Goal: Information Seeking & Learning: Compare options

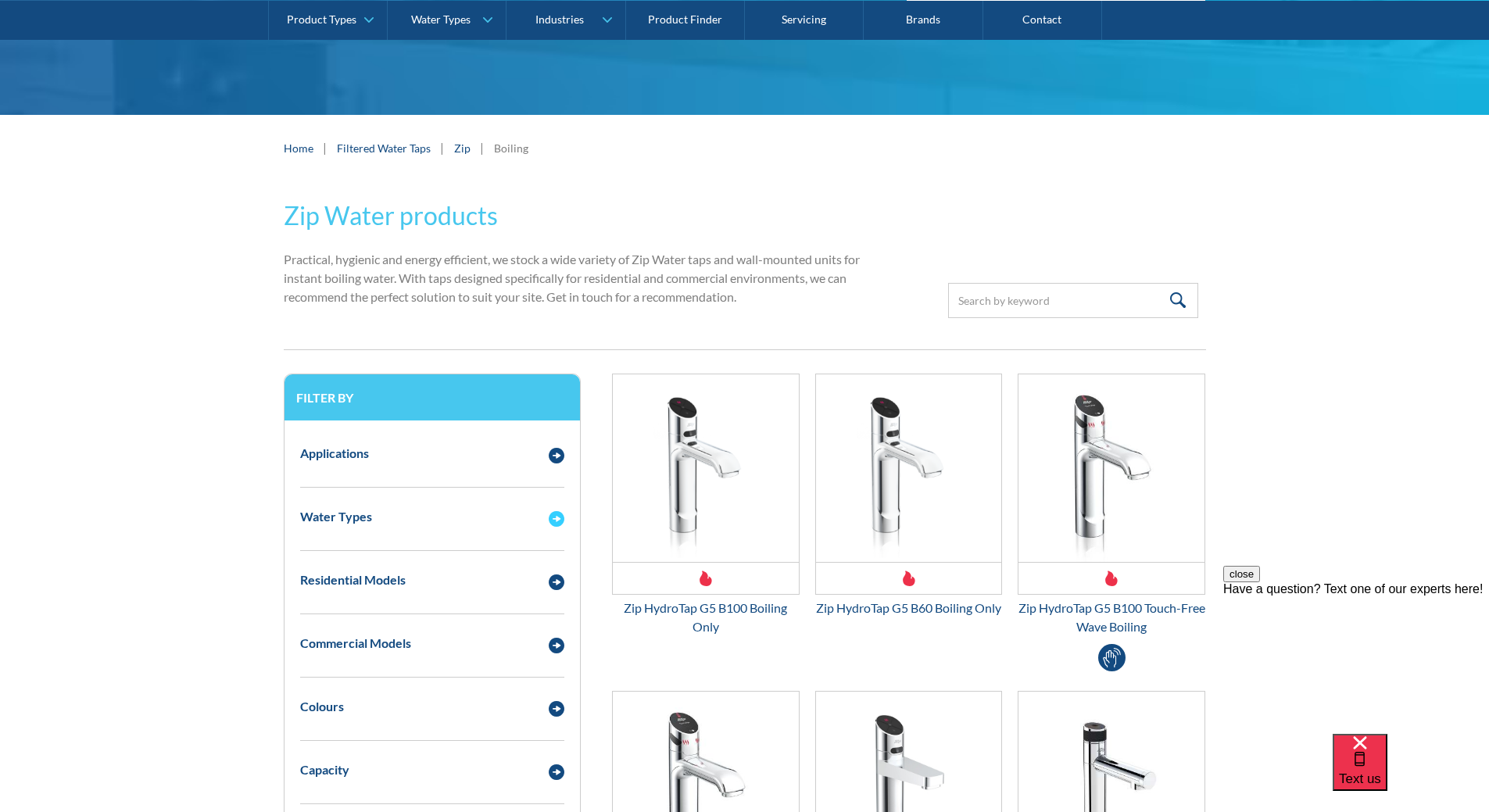
scroll to position [390, 0]
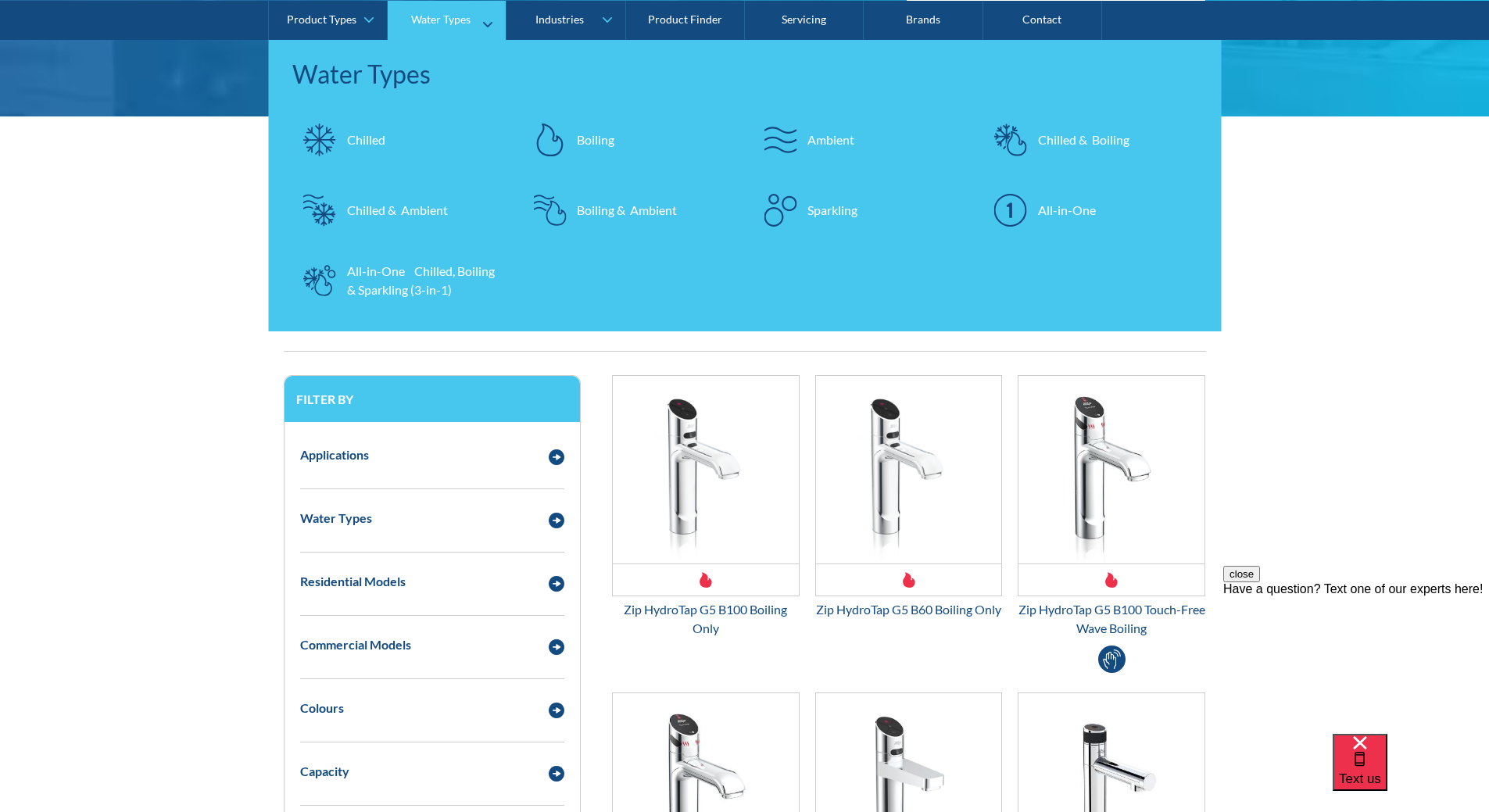
click at [409, 209] on div "Chilled & Ambient" at bounding box center [397, 208] width 101 height 18
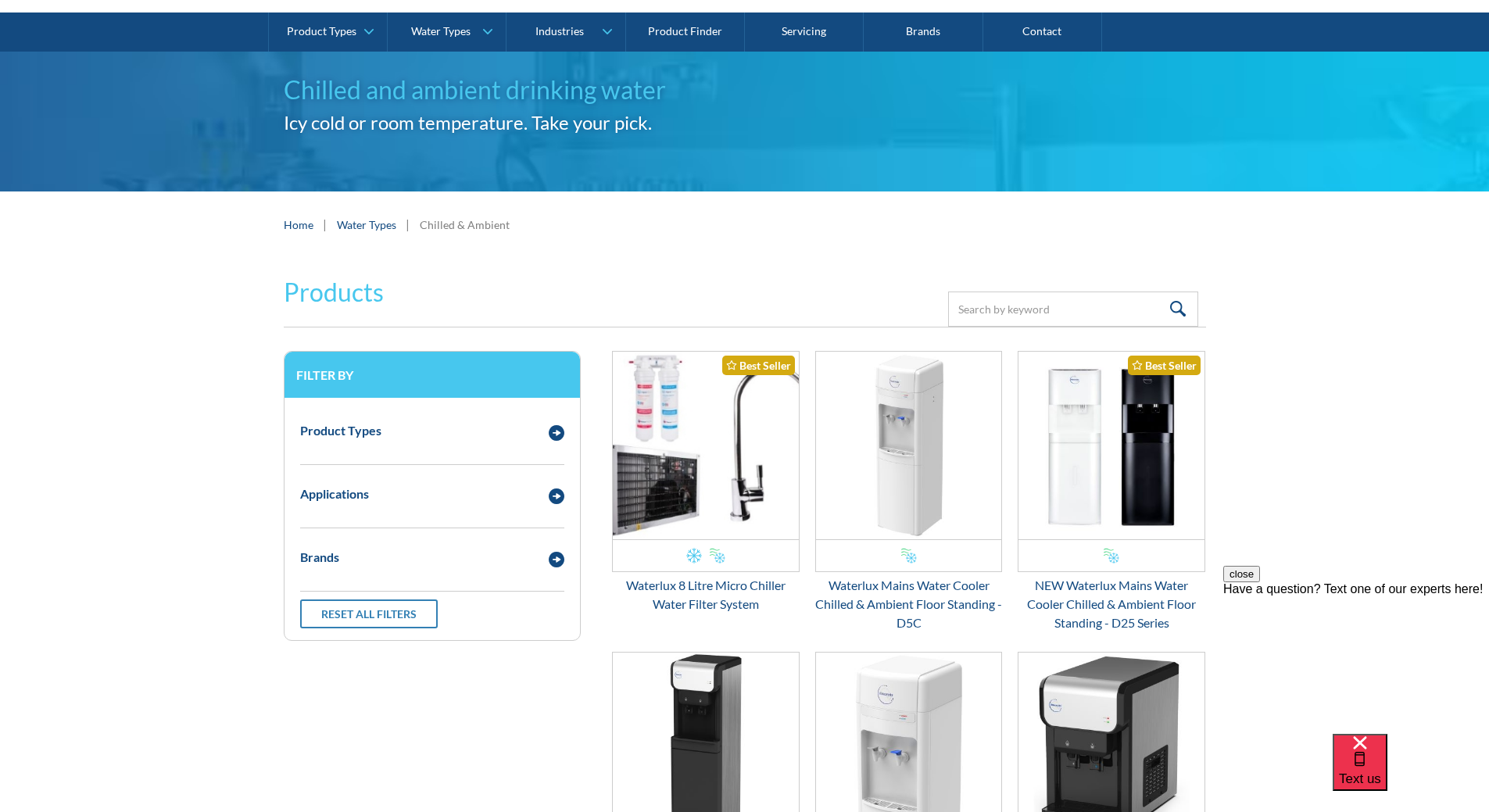
scroll to position [78, 0]
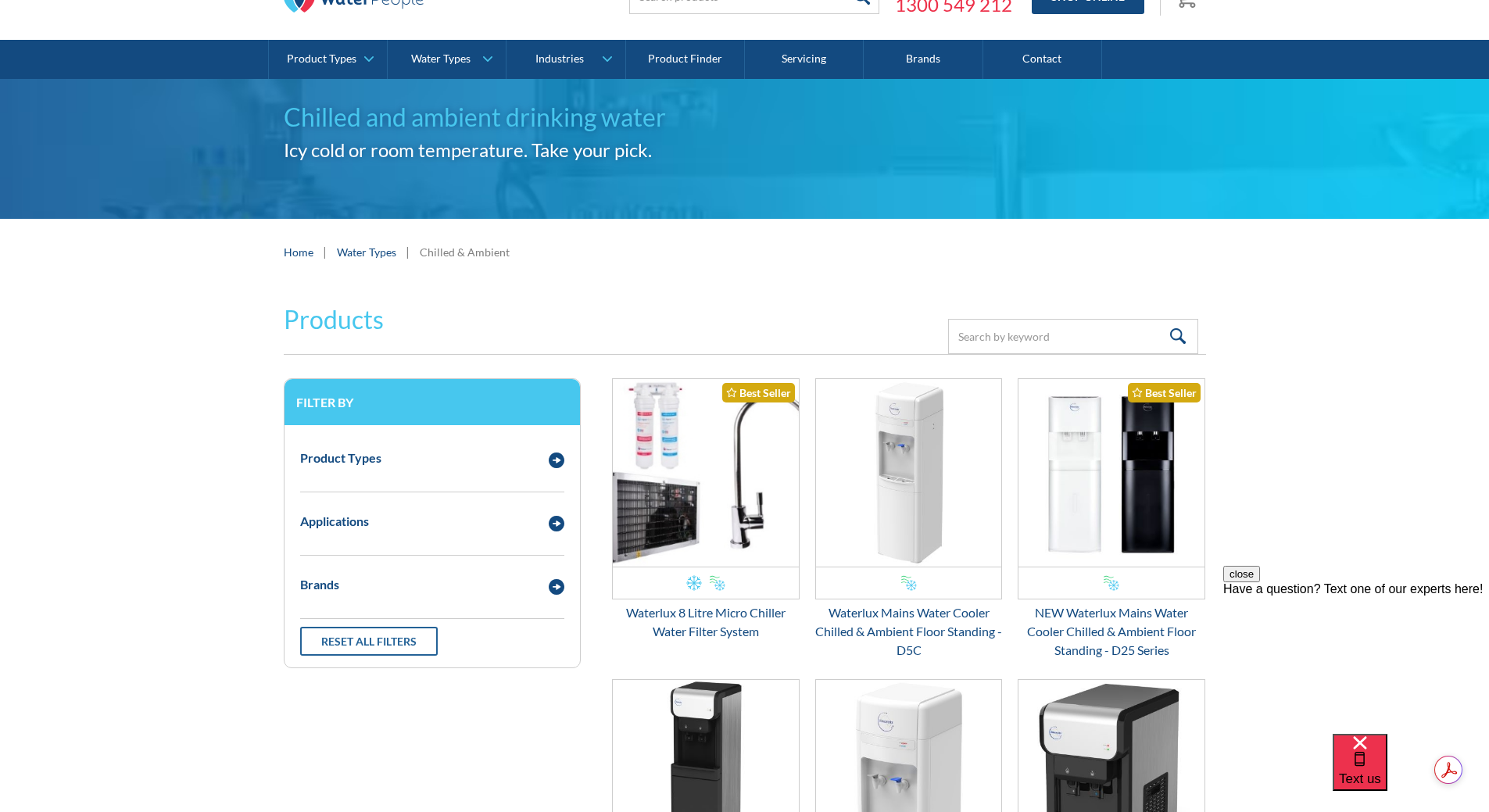
click at [387, 641] on link "Reset all filters" at bounding box center [369, 641] width 138 height 29
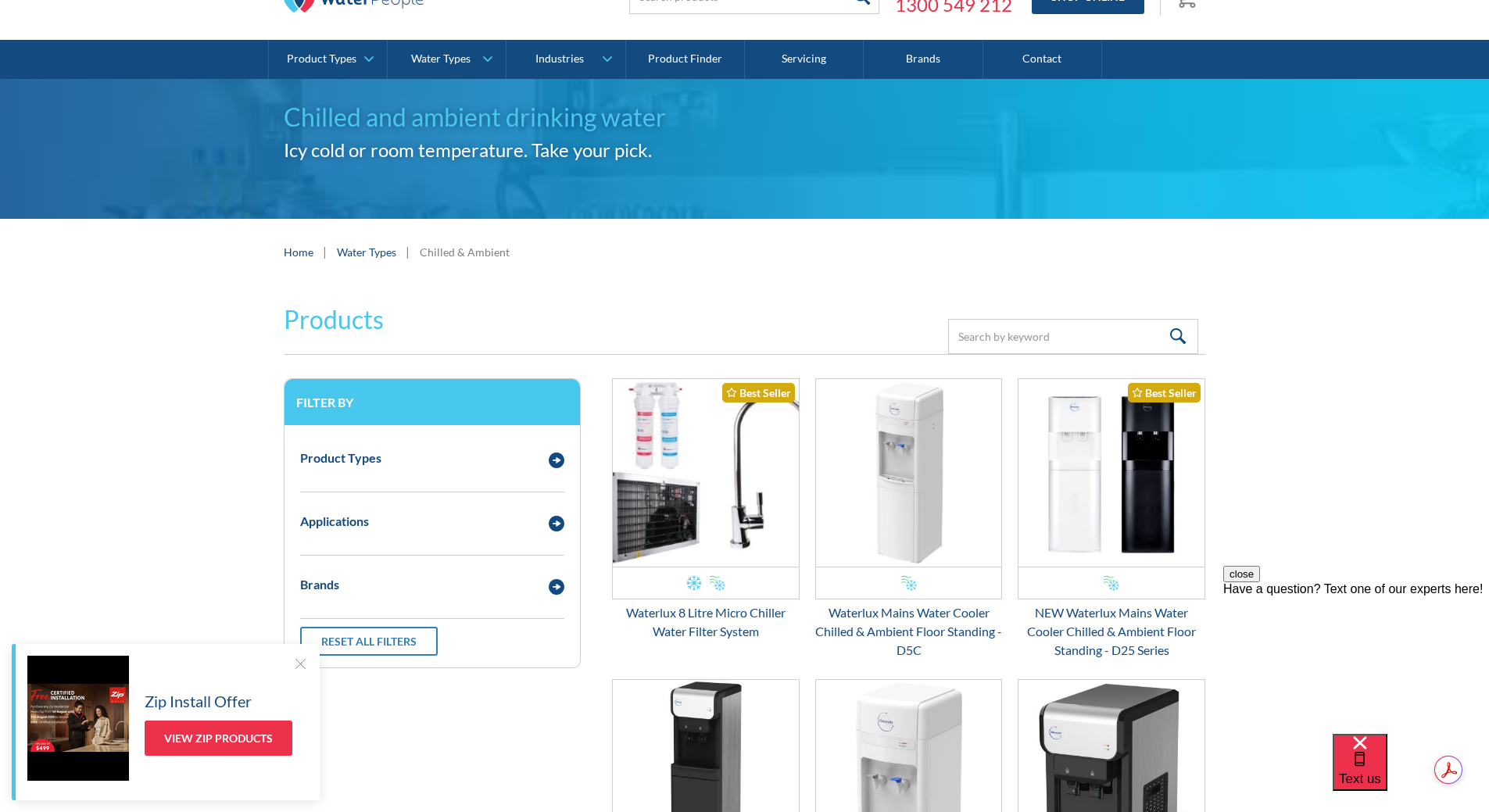
click at [300, 656] on div at bounding box center [301, 663] width 16 height 16
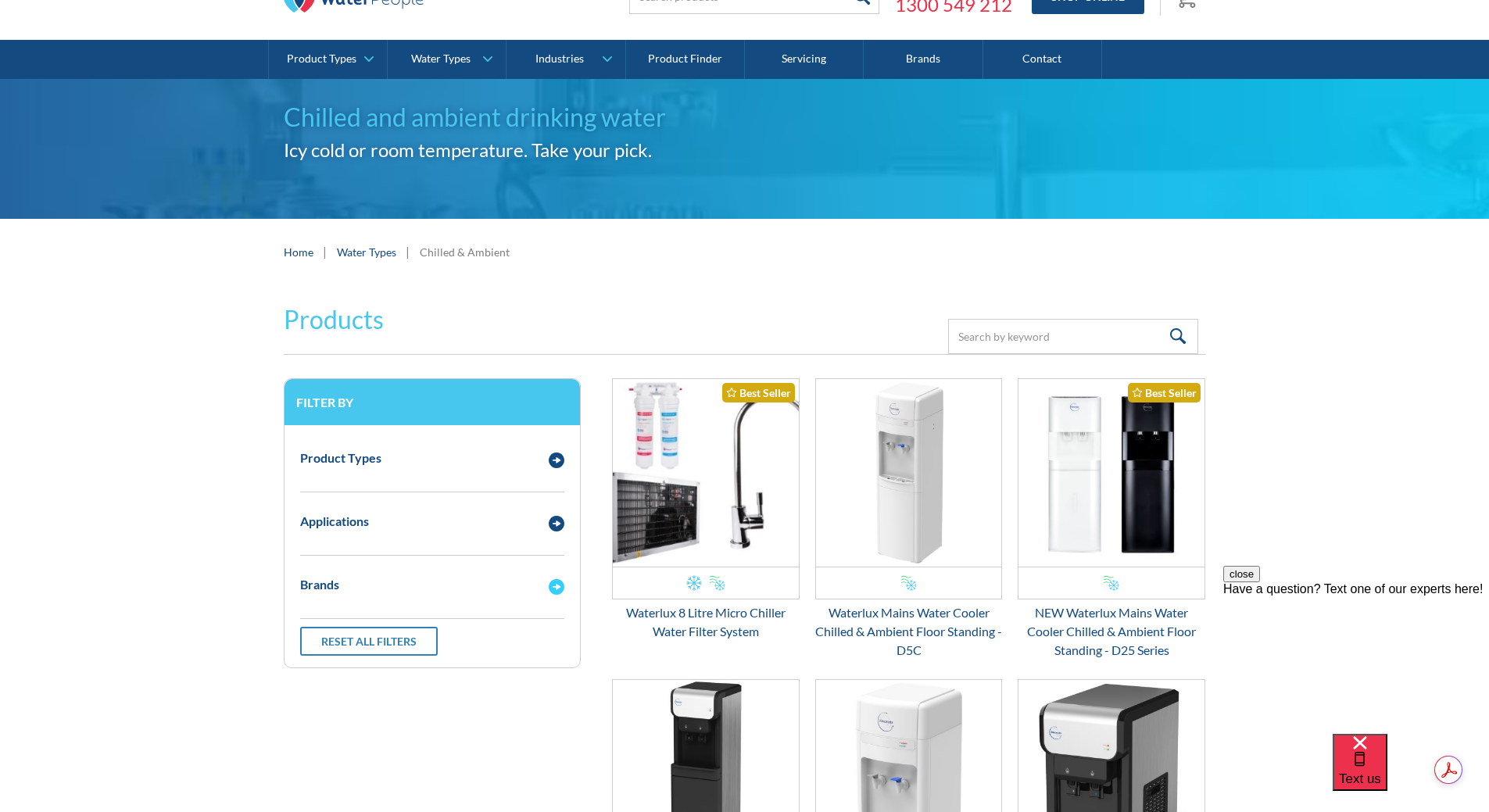
click at [554, 587] on img "Email Form 3" at bounding box center [556, 586] width 16 height 16
click at [342, 617] on label "Zip" at bounding box center [432, 615] width 265 height 18
click at [310, 617] on input "Zip" at bounding box center [305, 613] width 10 height 10
radio input "true"
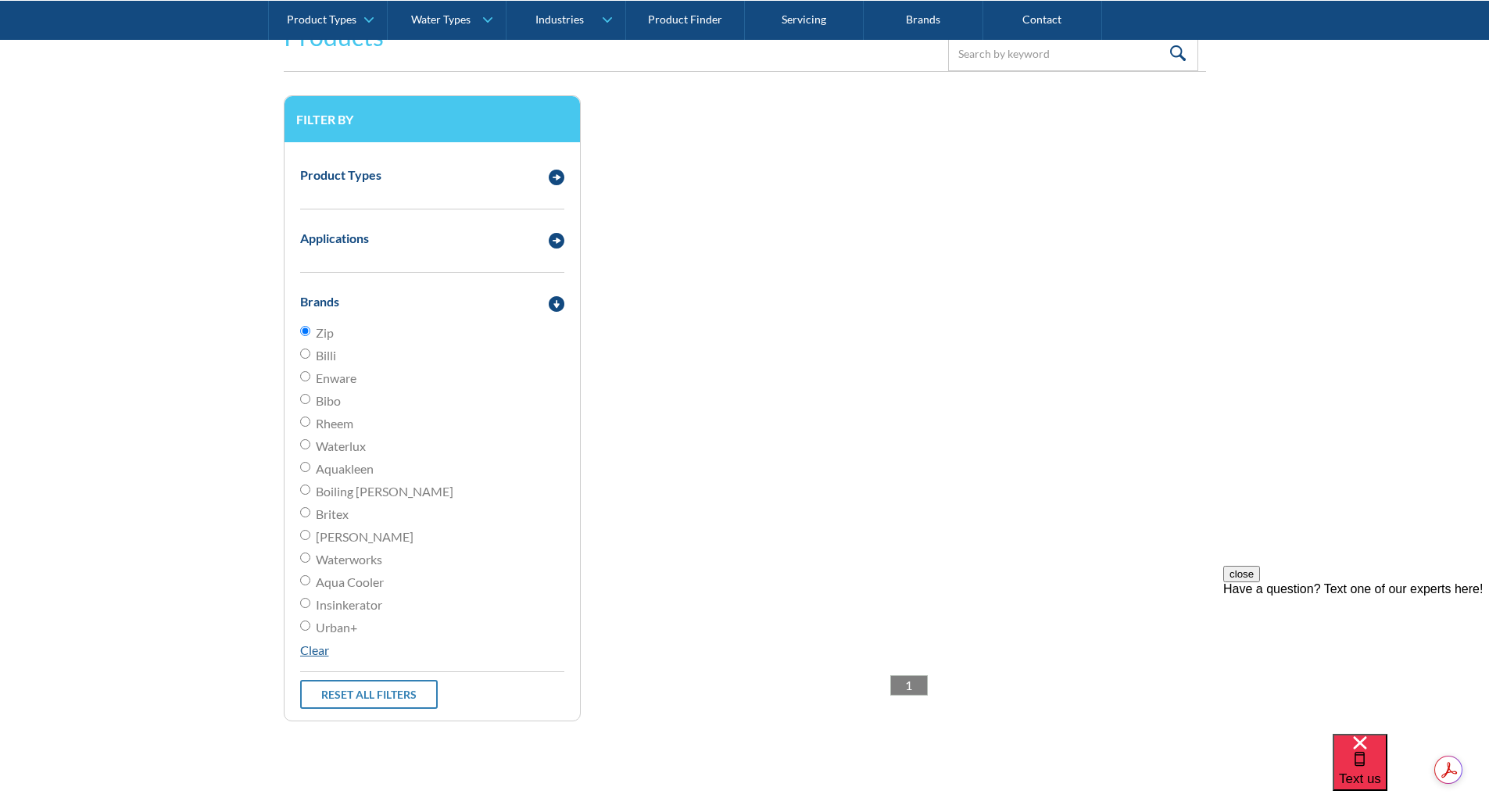
scroll to position [363, 0]
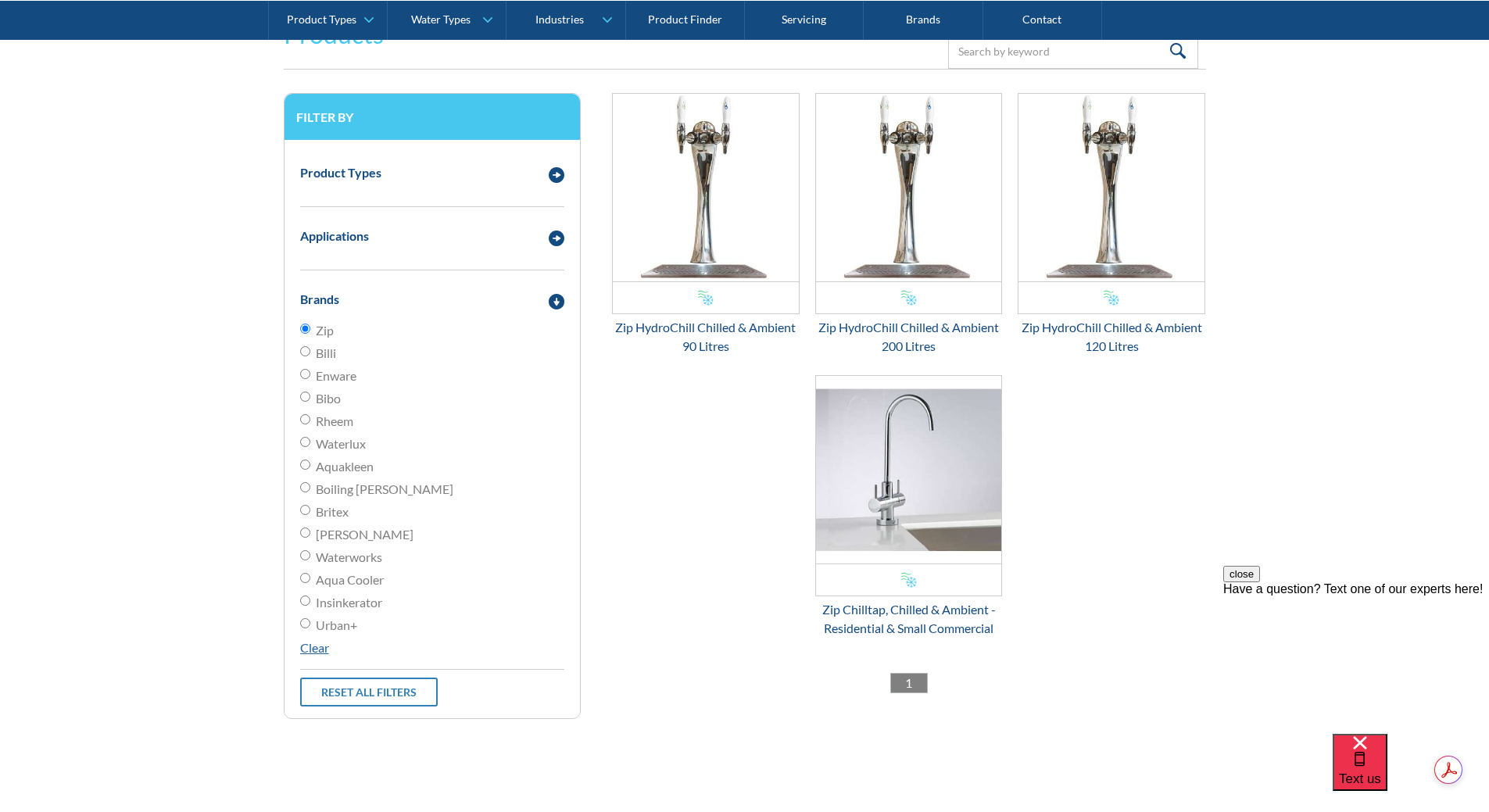
click at [355, 484] on span "Boiling [PERSON_NAME]" at bounding box center [385, 488] width 138 height 18
click at [310, 484] on input "Boiling [PERSON_NAME]" at bounding box center [305, 486] width 10 height 10
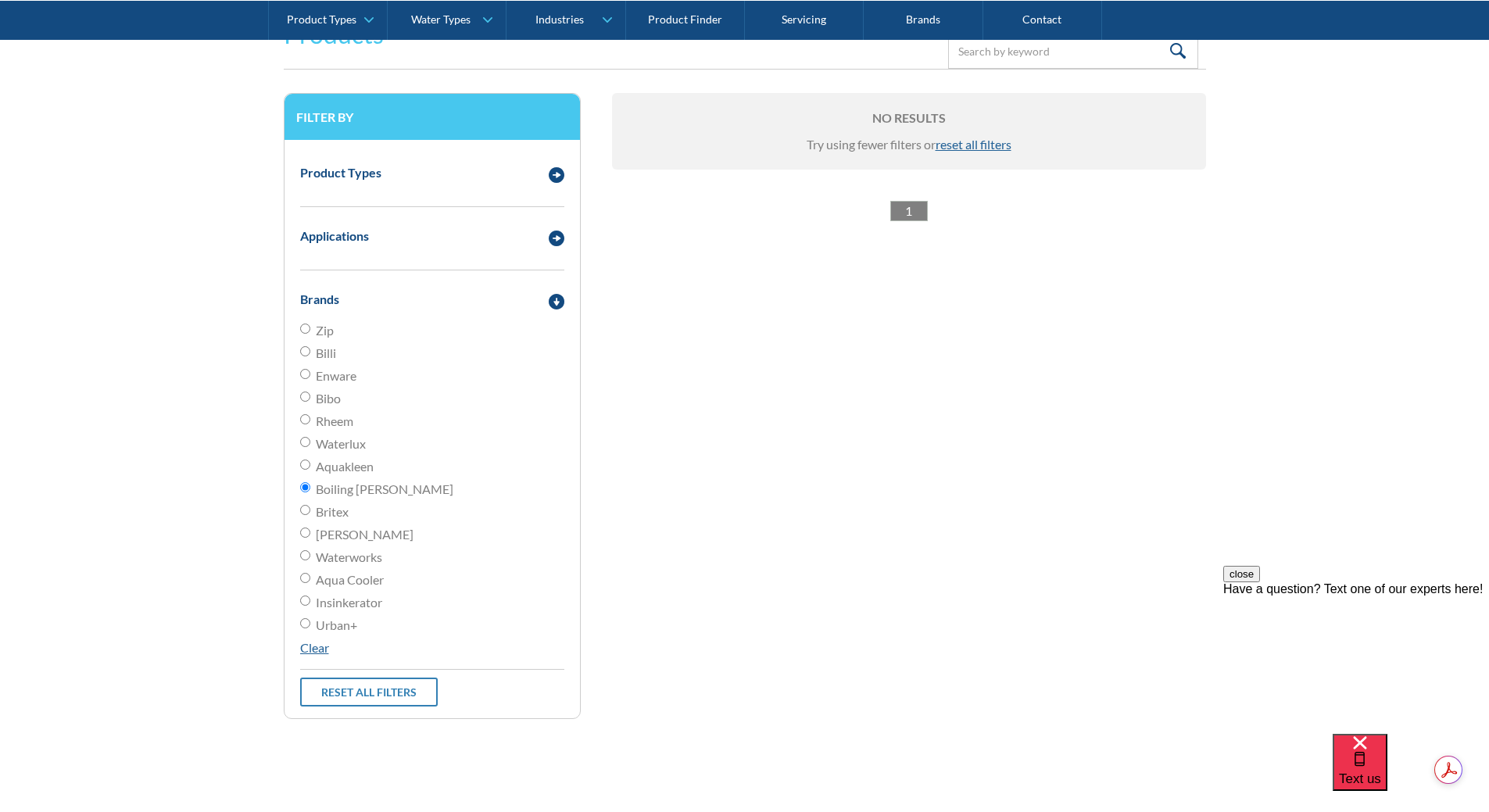
click at [903, 213] on link "1" at bounding box center [908, 210] width 38 height 20
click at [970, 147] on span "reset all filters" at bounding box center [973, 143] width 76 height 15
radio input "false"
